Goal: Task Accomplishment & Management: Manage account settings

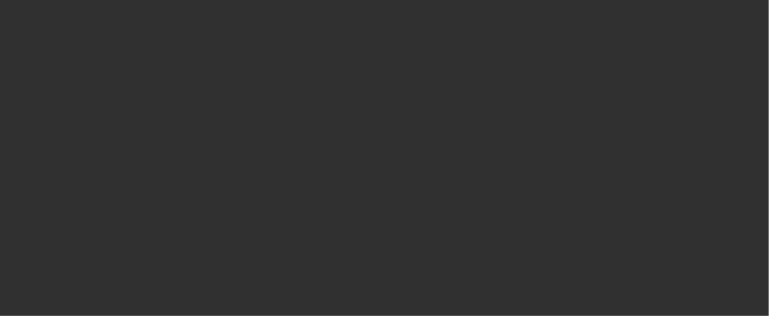
click at [596, 142] on div at bounding box center [384, 158] width 769 height 316
click at [644, 98] on div at bounding box center [384, 158] width 769 height 316
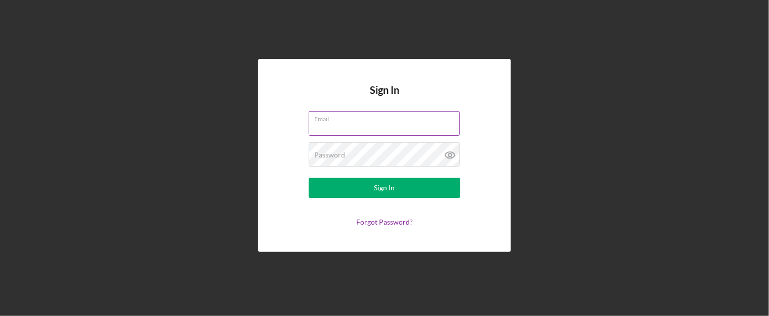
click at [385, 127] on input "Email" at bounding box center [384, 123] width 151 height 24
type input "[PERSON_NAME][EMAIL_ADDRESS][PERSON_NAME][DOMAIN_NAME]"
click at [309, 178] on button "Sign In" at bounding box center [385, 188] width 152 height 20
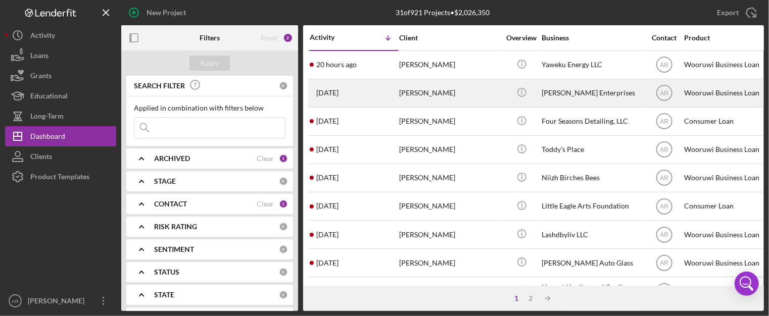
click at [405, 90] on div "[PERSON_NAME]" at bounding box center [449, 93] width 101 height 27
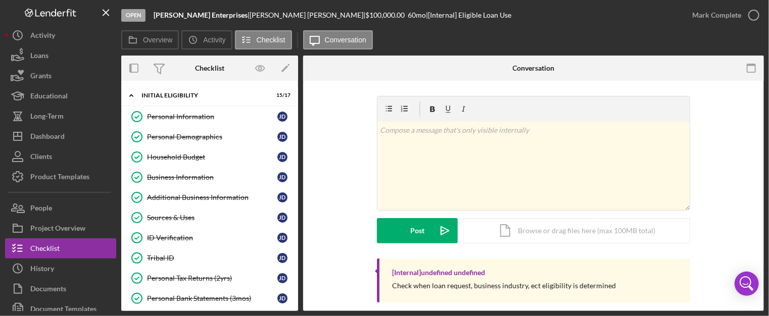
scroll to position [220, 0]
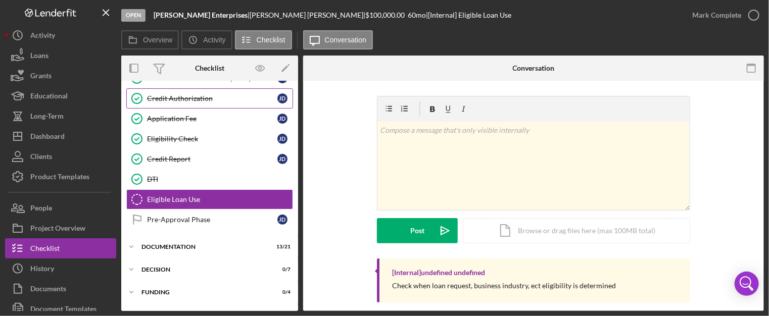
click at [178, 94] on div "Credit Authorization" at bounding box center [212, 98] width 130 height 8
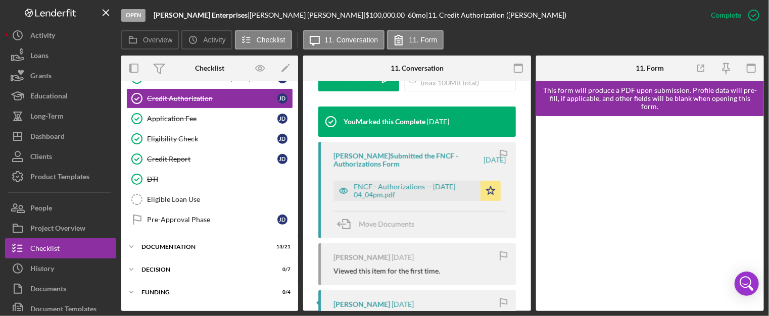
scroll to position [320, 0]
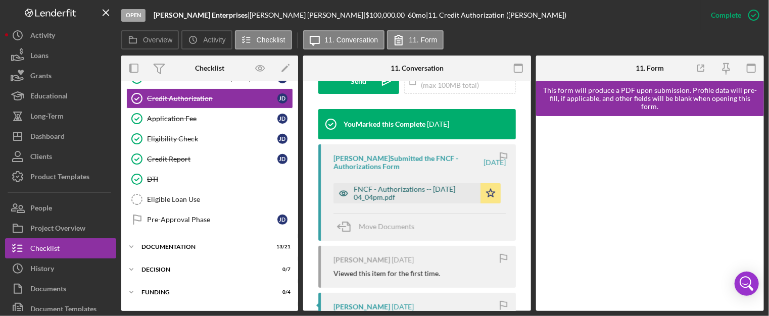
click at [416, 185] on div "FNCF - Authorizations -- [DATE] 04_04pm.pdf" at bounding box center [415, 193] width 122 height 16
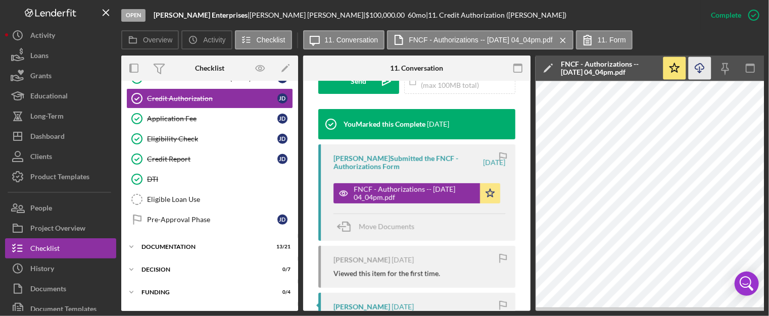
click at [700, 69] on icon "Icon/Download" at bounding box center [700, 68] width 23 height 23
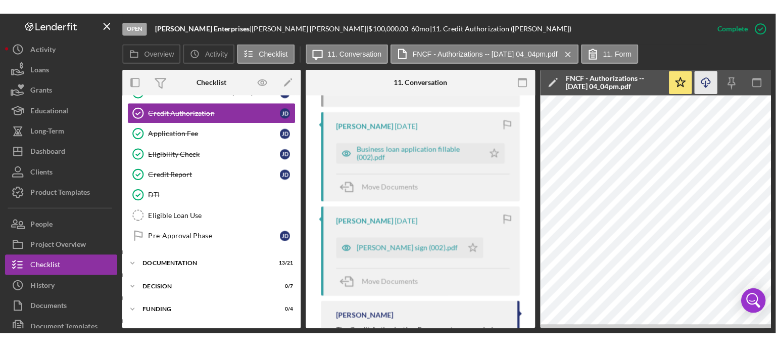
scroll to position [530, 0]
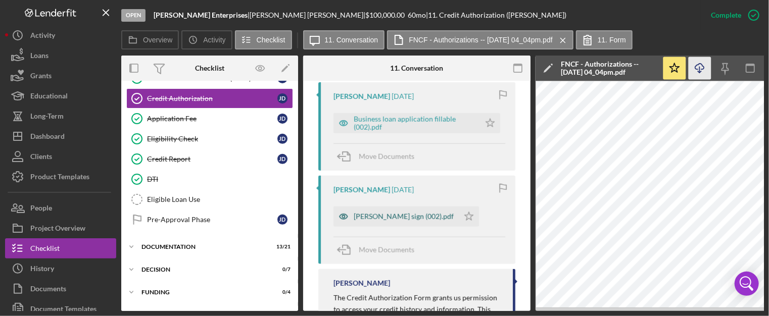
click at [367, 216] on div "[PERSON_NAME] sign (002).pdf" at bounding box center [404, 217] width 100 height 8
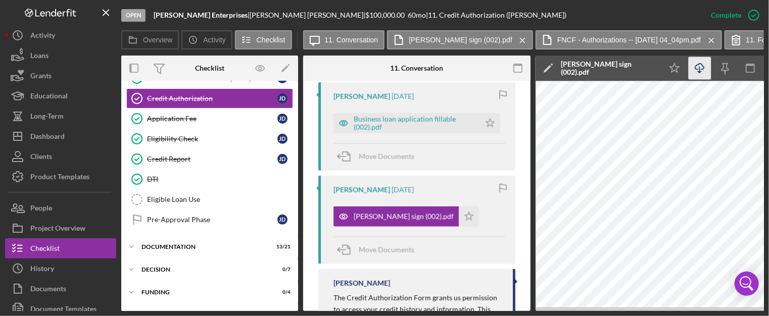
click at [701, 67] on icon "Icon/Download" at bounding box center [700, 68] width 23 height 23
click at [390, 213] on div "[PERSON_NAME] sign (002).pdf" at bounding box center [404, 217] width 100 height 8
click at [366, 219] on div "[PERSON_NAME] sign (002).pdf" at bounding box center [404, 217] width 100 height 8
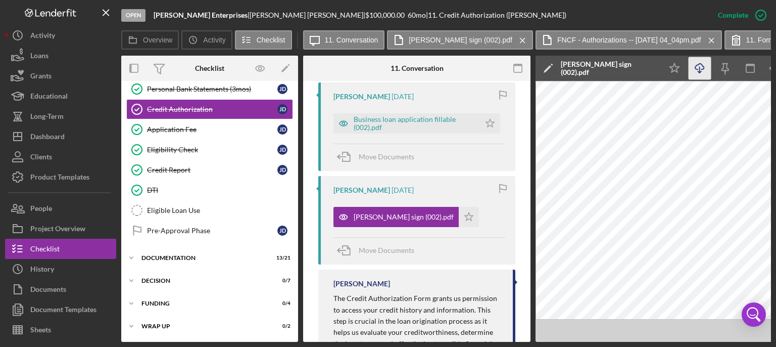
scroll to position [209, 0]
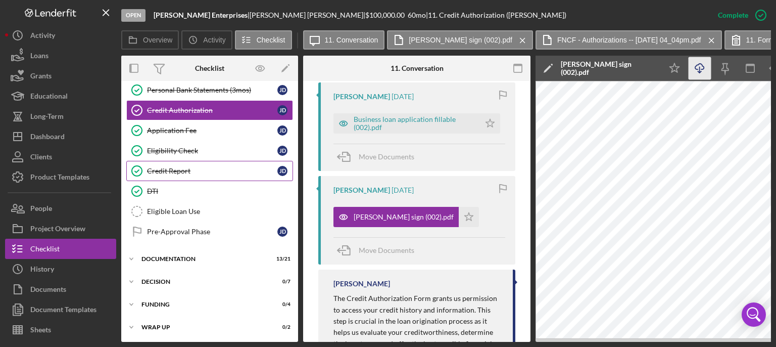
click at [162, 168] on div "Credit Report" at bounding box center [212, 171] width 130 height 8
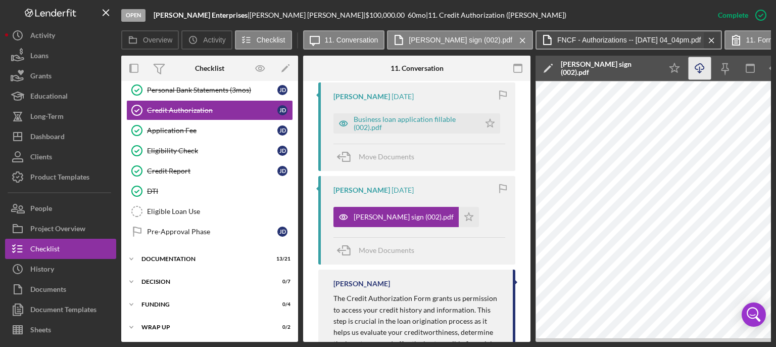
click at [683, 39] on div "Icon/Message 11. Conversation [PERSON_NAME] sign (002).pdf Icon/Menu Close FNCF…" at bounding box center [537, 40] width 468 height 20
click at [703, 40] on icon "Icon/Menu Close" at bounding box center [712, 40] width 18 height 25
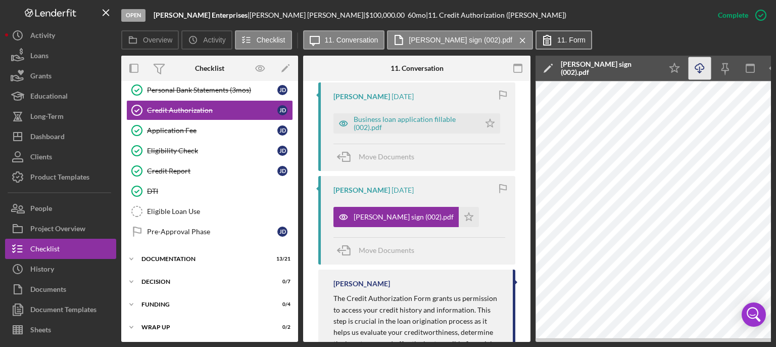
click at [557, 42] on label "11. Form" at bounding box center [571, 40] width 28 height 8
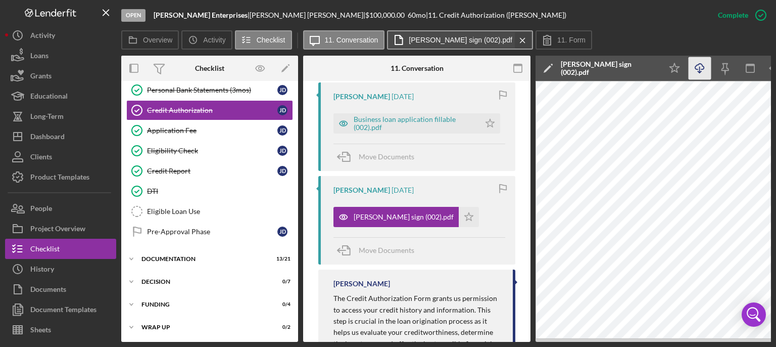
click at [514, 38] on icon "Icon/Menu Close" at bounding box center [523, 40] width 18 height 25
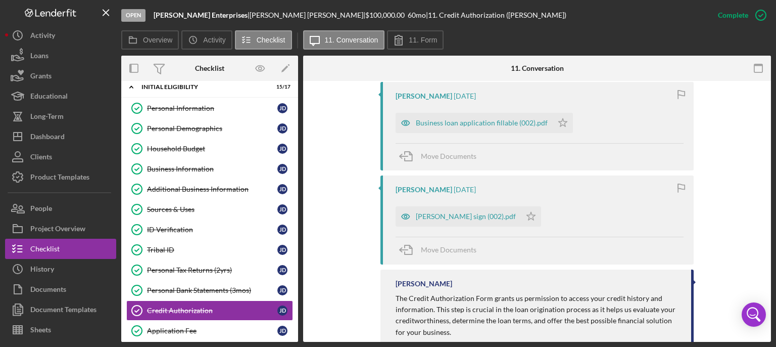
scroll to position [0, 0]
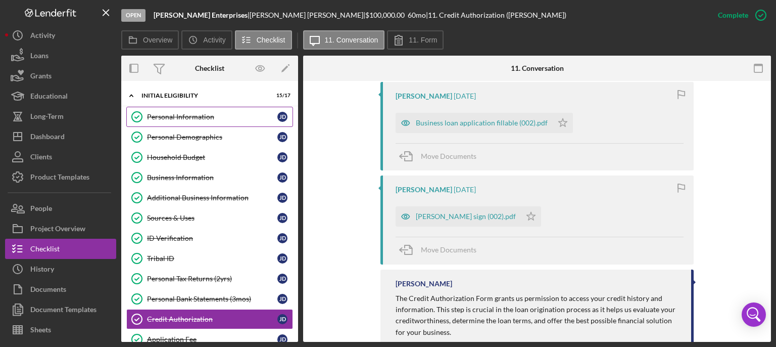
click at [210, 115] on div "Personal Information" at bounding box center [212, 117] width 130 height 8
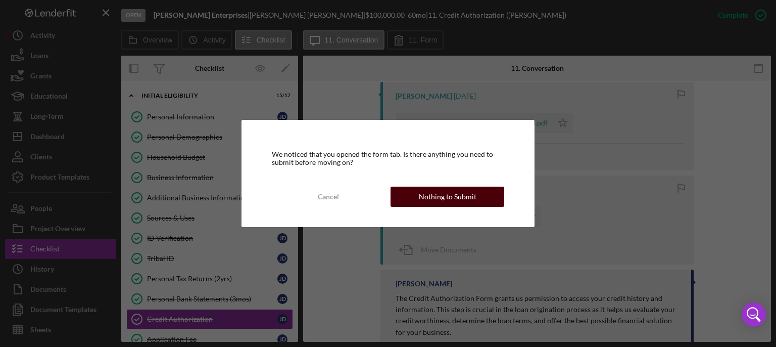
click at [453, 190] on div "Nothing to Submit" at bounding box center [448, 196] width 58 height 20
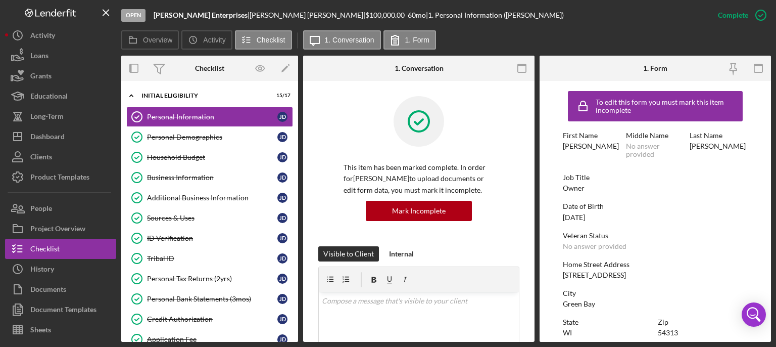
drag, startPoint x: 535, startPoint y: 112, endPoint x: 543, endPoint y: 141, distance: 30.5
click at [536, 142] on div "Overview Internal Workflow Stage Open Icon/Dropdown Arrow Archive (can unarchiv…" at bounding box center [446, 199] width 650 height 286
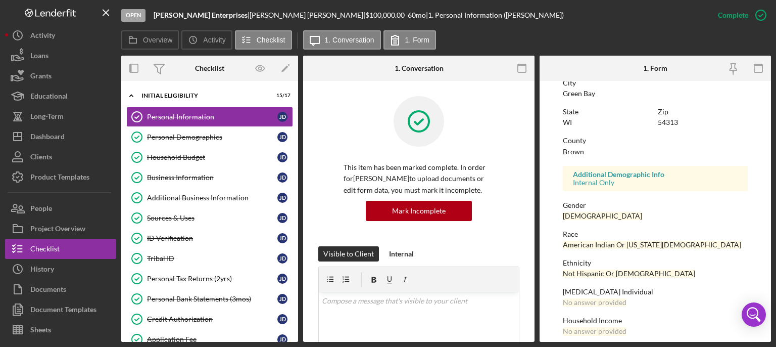
scroll to position [219, 0]
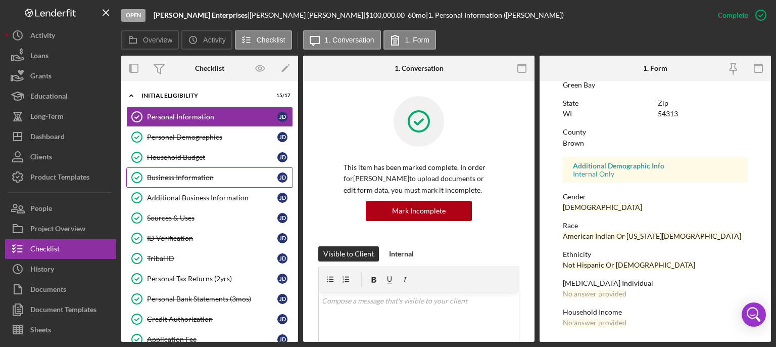
click at [176, 180] on div "Business Information" at bounding box center [212, 177] width 130 height 8
